Goal: Information Seeking & Learning: Learn about a topic

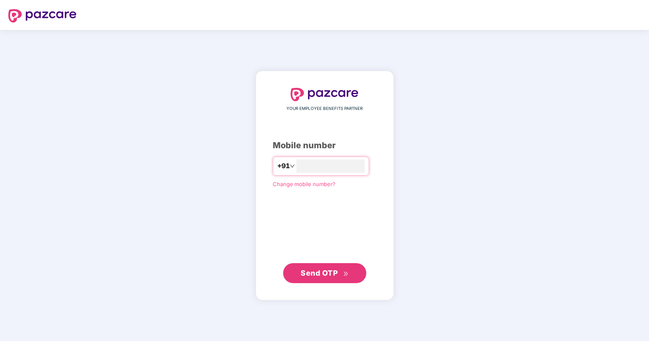
type input "**********"
click at [333, 267] on span "Send OTP" at bounding box center [325, 273] width 48 height 12
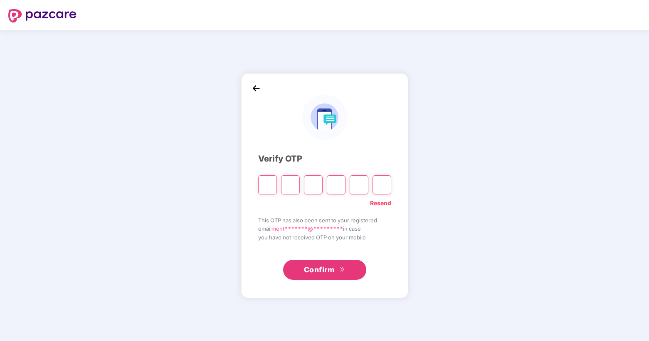
type input "*"
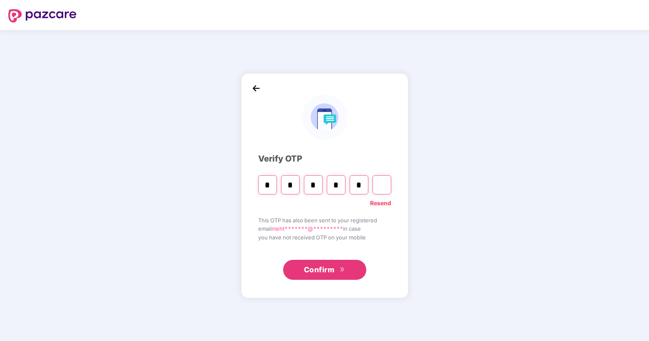
type input "*"
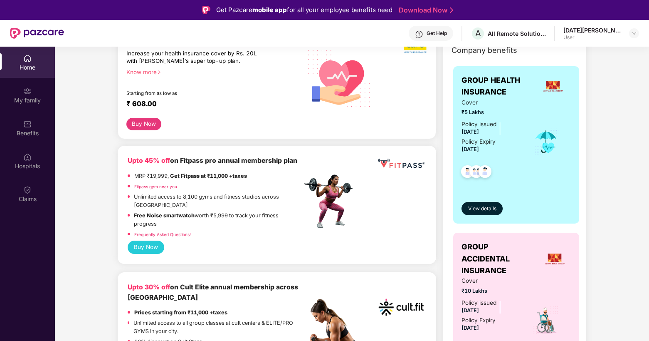
scroll to position [225, 0]
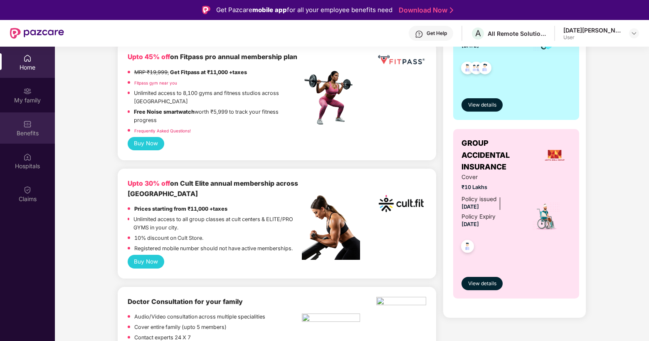
click at [31, 134] on div "Benefits" at bounding box center [27, 133] width 55 height 8
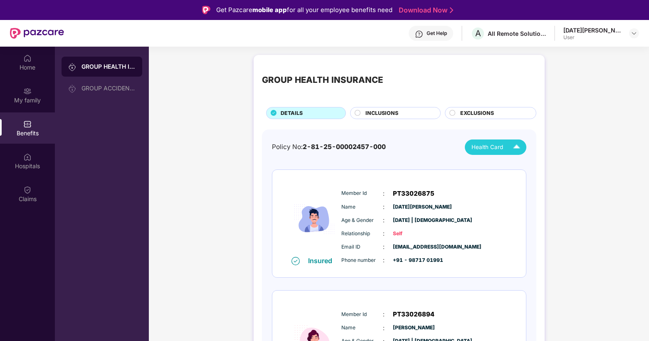
click at [489, 146] on span "Health Card" at bounding box center [488, 147] width 32 height 9
click at [379, 114] on span "INCLUSIONS" at bounding box center [382, 113] width 33 height 8
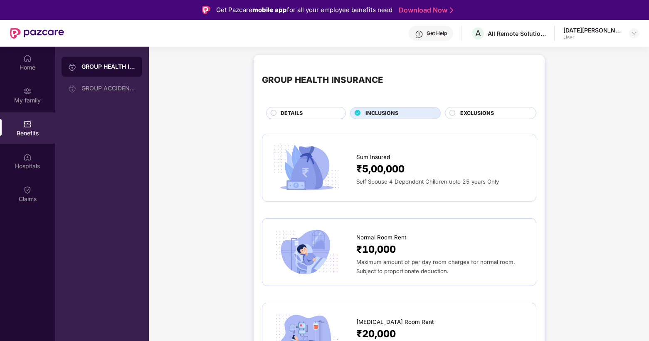
click at [472, 111] on span "EXCLUSIONS" at bounding box center [477, 113] width 34 height 8
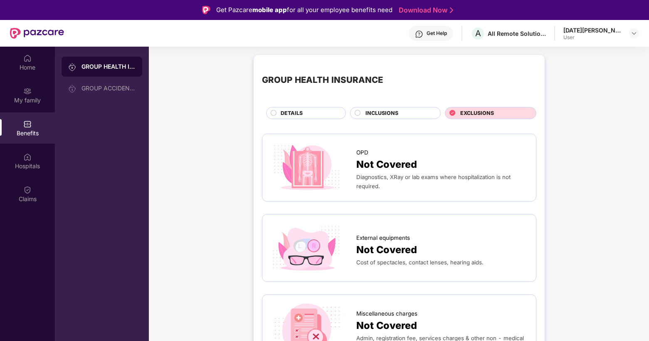
click at [312, 118] on div "DETAILS" at bounding box center [306, 113] width 80 height 12
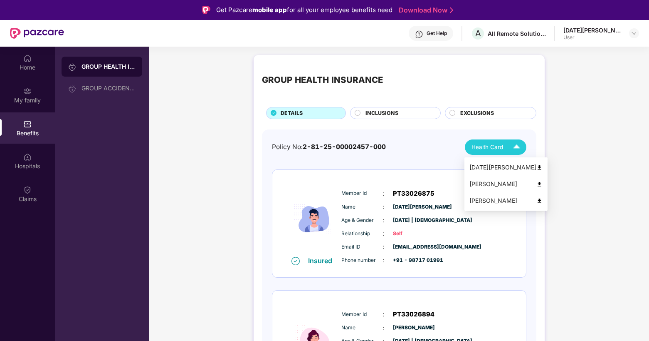
click at [521, 168] on li "[DATE][PERSON_NAME]" at bounding box center [506, 167] width 83 height 17
click at [506, 146] on div "Health Card" at bounding box center [498, 147] width 52 height 15
click at [507, 183] on div "[PERSON_NAME]" at bounding box center [505, 183] width 73 height 9
click at [515, 143] on img at bounding box center [516, 147] width 15 height 15
click at [536, 201] on img at bounding box center [539, 201] width 6 height 6
